Goal: Information Seeking & Learning: Learn about a topic

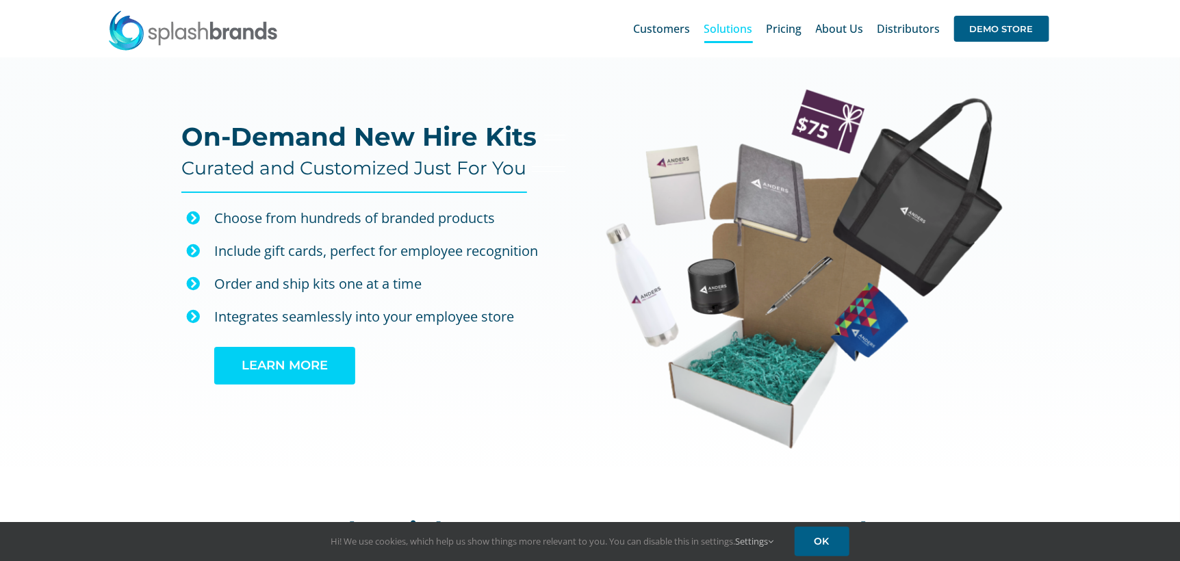
click at [329, 368] on link "LEARN MORE" at bounding box center [284, 366] width 141 height 38
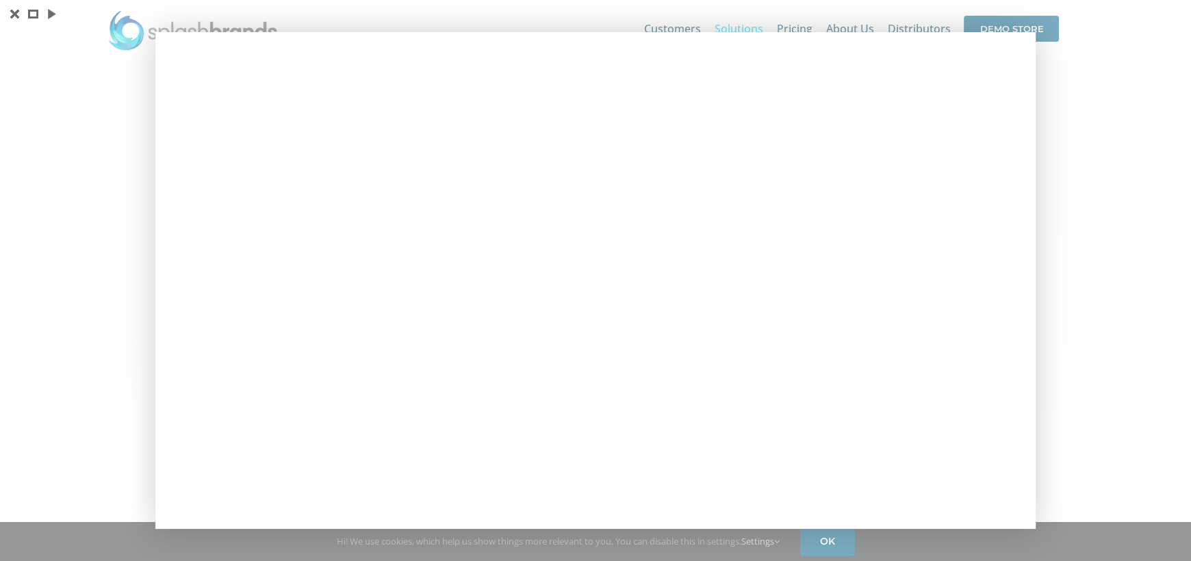
click at [1152, 101] on div at bounding box center [595, 280] width 1191 height 561
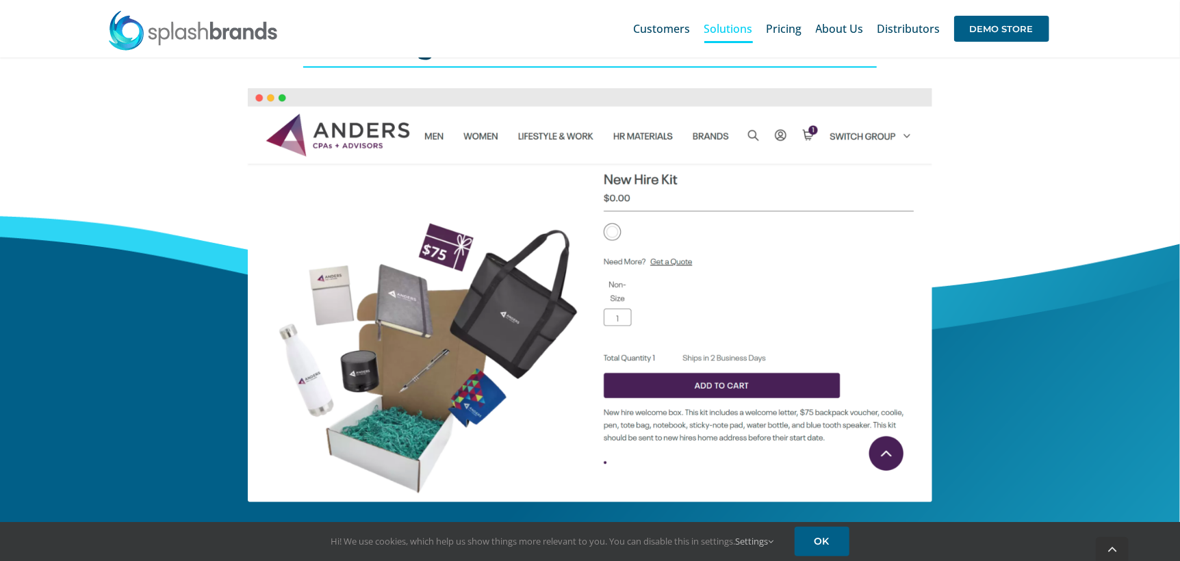
scroll to position [497, 0]
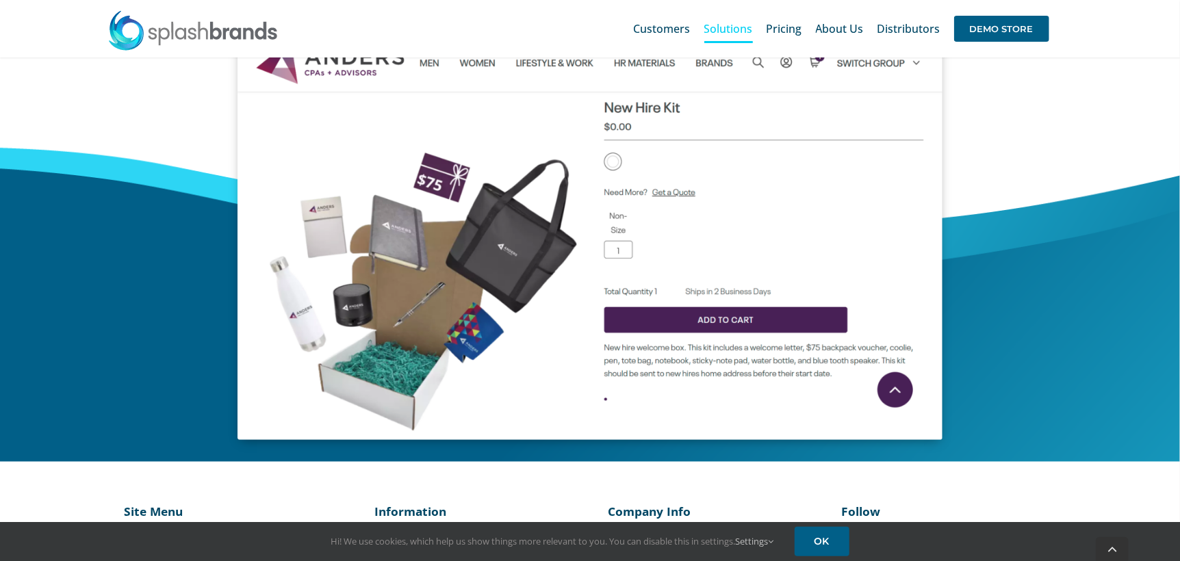
click at [898, 392] on img at bounding box center [589, 227] width 705 height 426
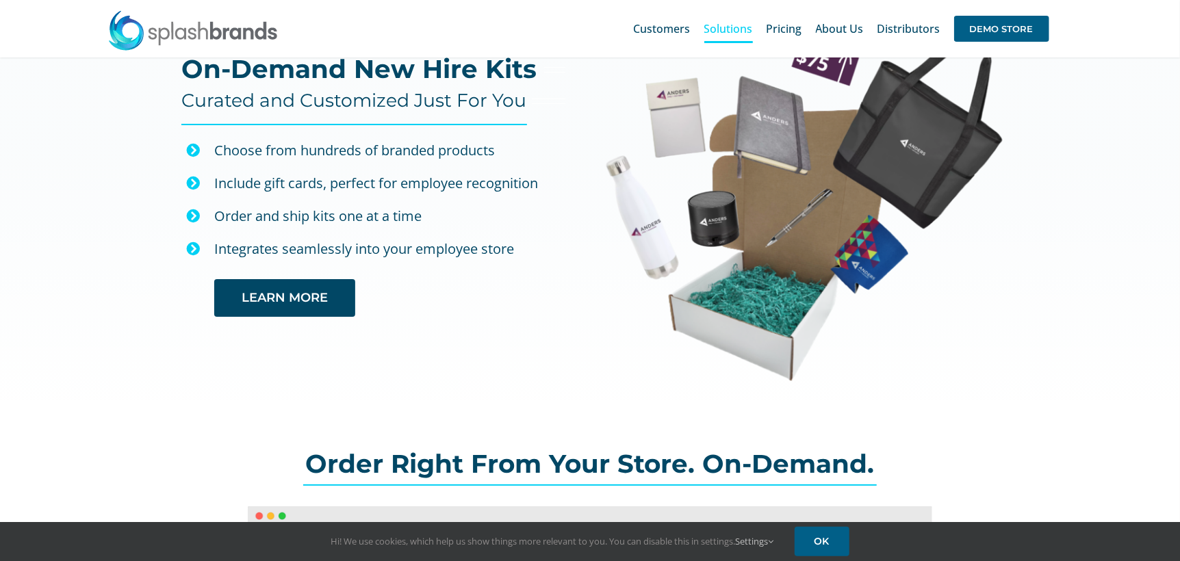
scroll to position [0, 0]
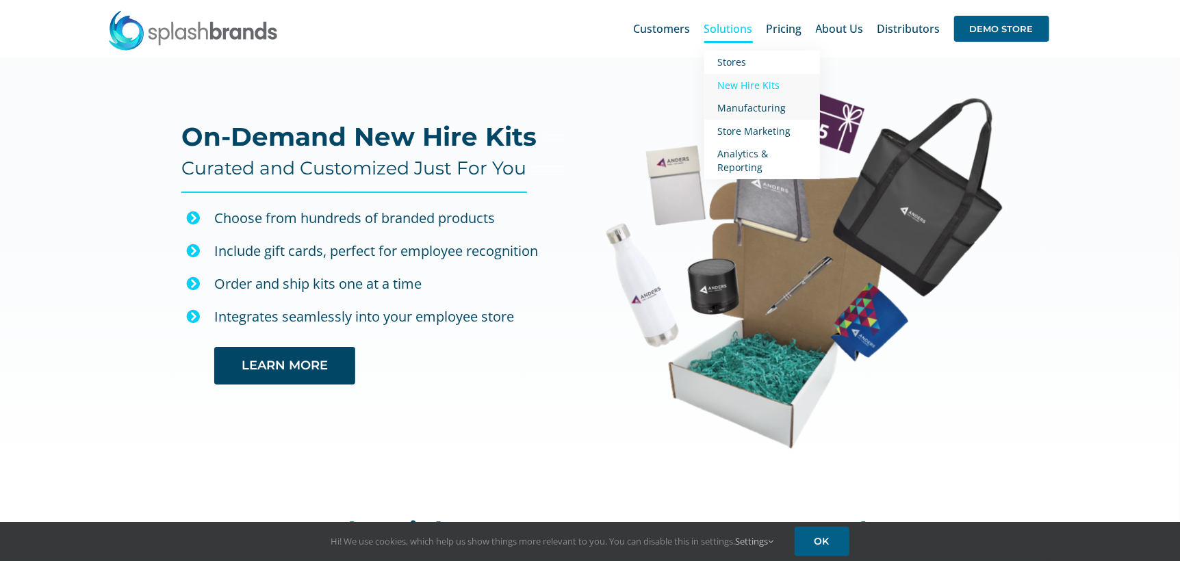
click at [741, 112] on span "Manufacturing" at bounding box center [752, 107] width 68 height 13
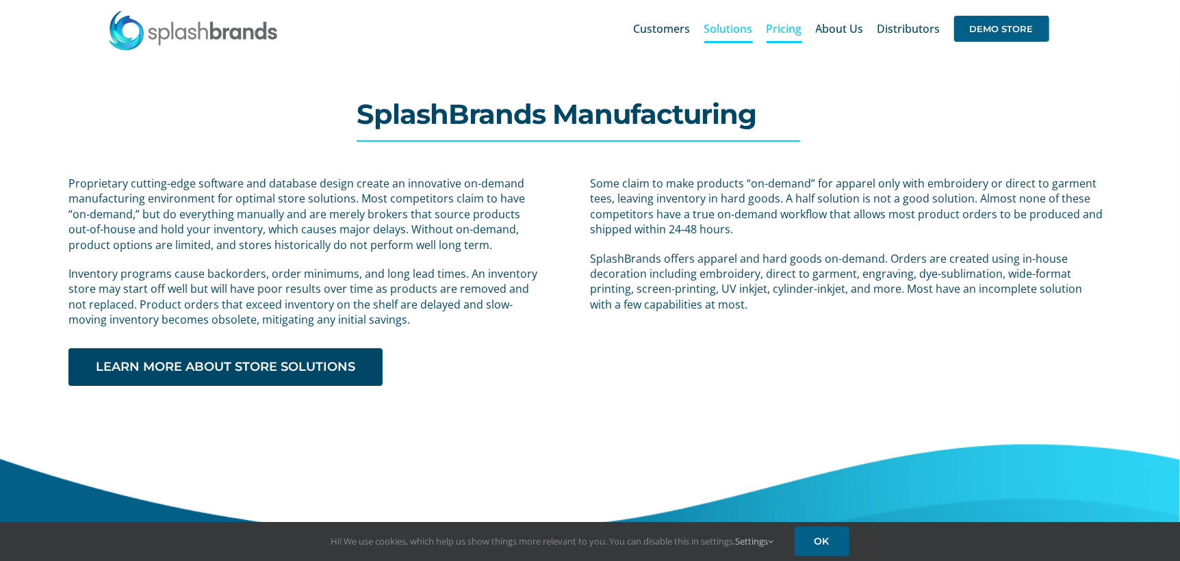
click at [782, 33] on span "Pricing" at bounding box center [785, 28] width 36 height 11
